Goal: Task Accomplishment & Management: Use online tool/utility

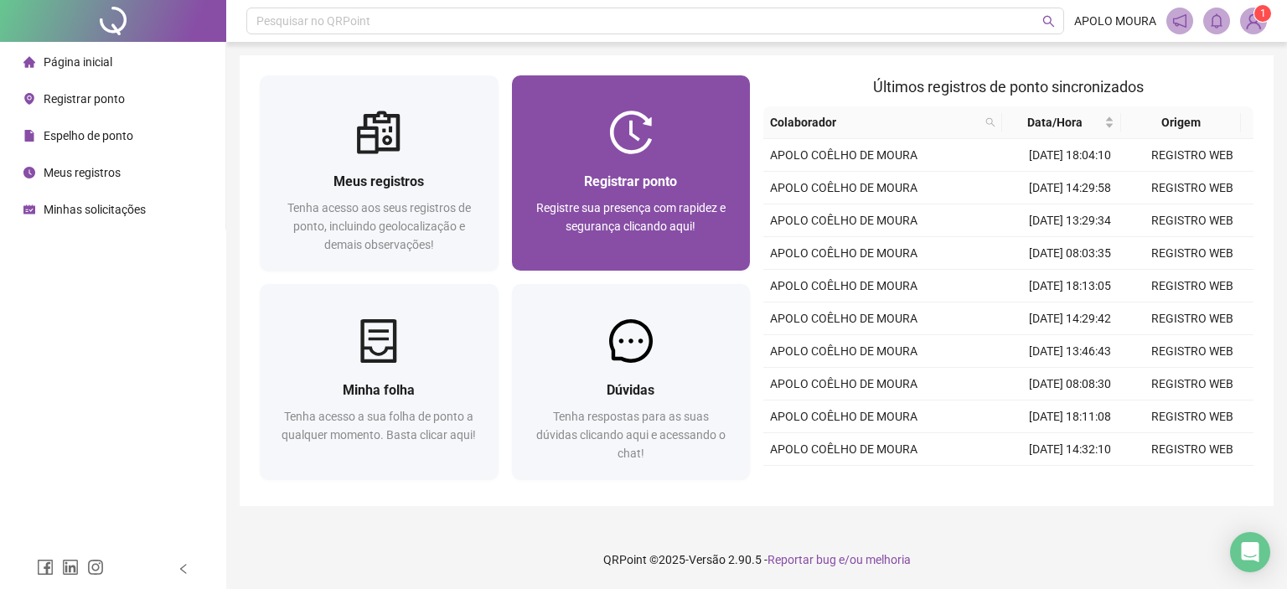
click at [631, 201] on span "Registre sua presença com rapidez e segurança clicando aqui!" at bounding box center [630, 217] width 189 height 32
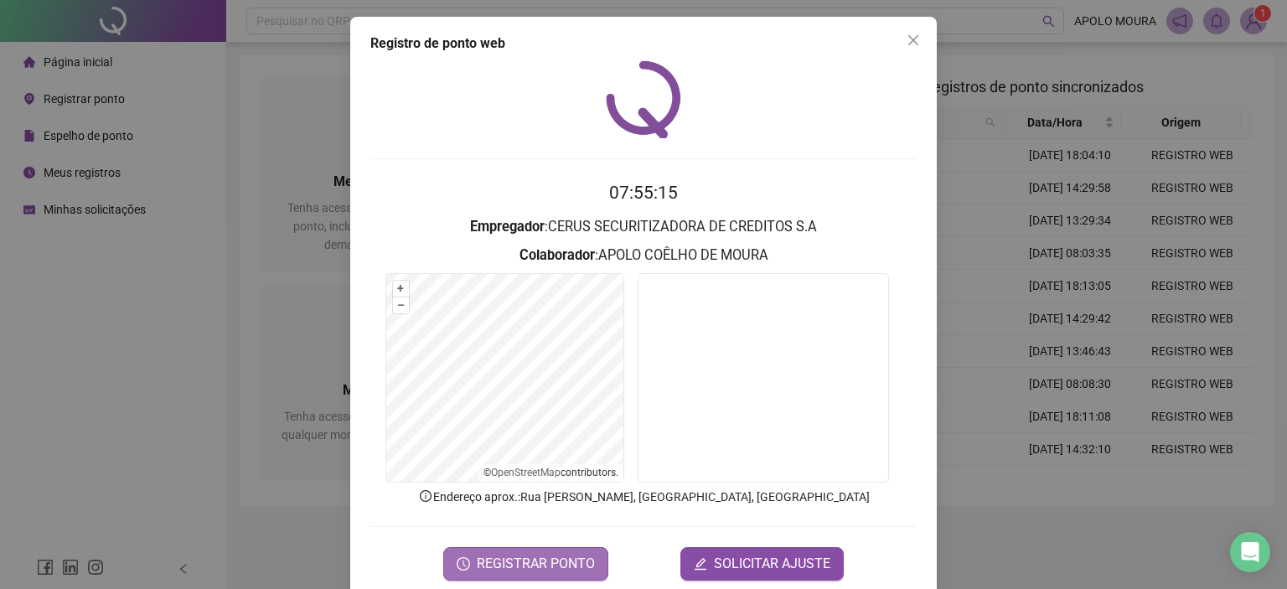
click at [577, 555] on span "REGISTRAR PONTO" at bounding box center [536, 564] width 118 height 20
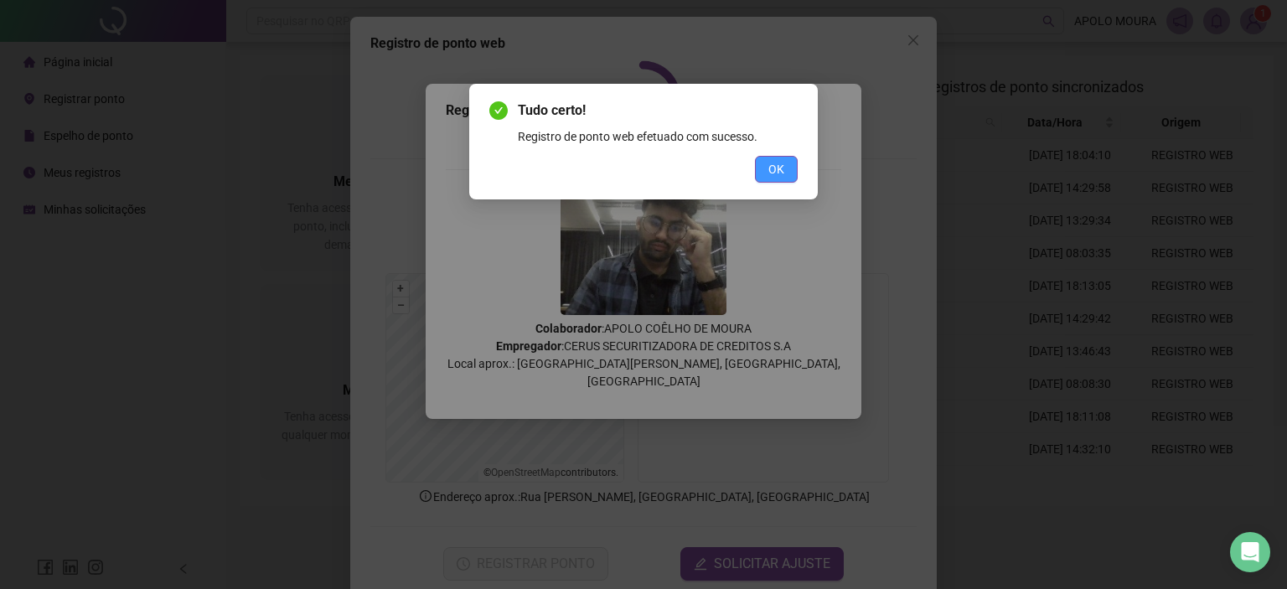
click at [784, 173] on span "OK" at bounding box center [776, 169] width 16 height 18
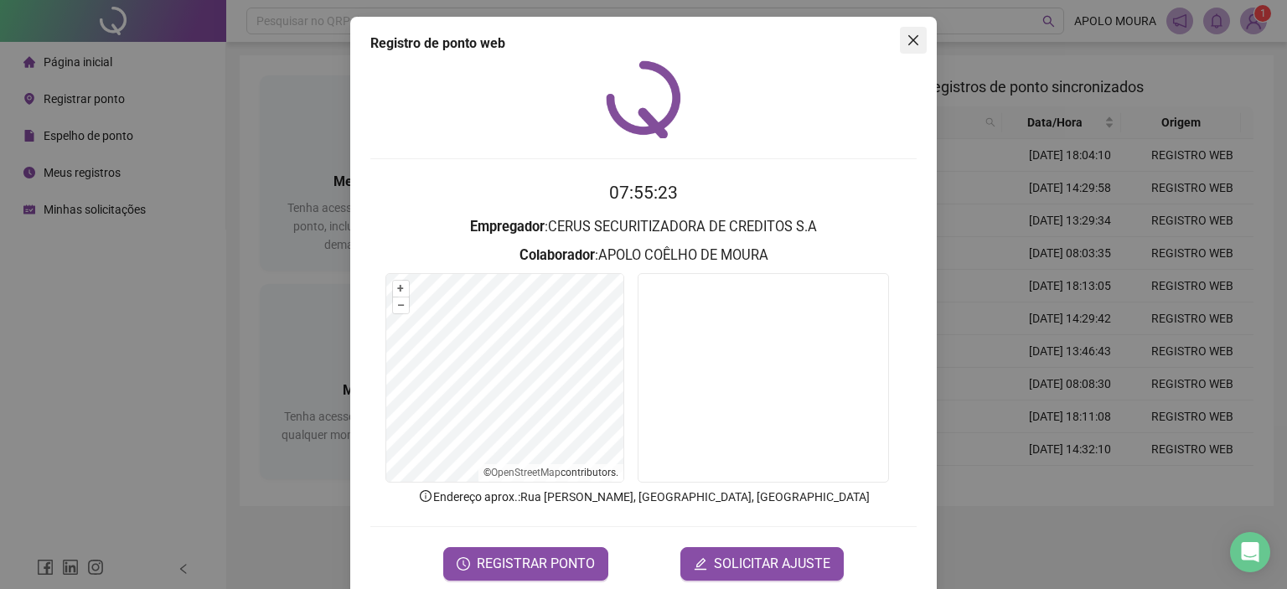
click at [906, 43] on icon "close" at bounding box center [912, 40] width 13 height 13
